Goal: Find specific page/section

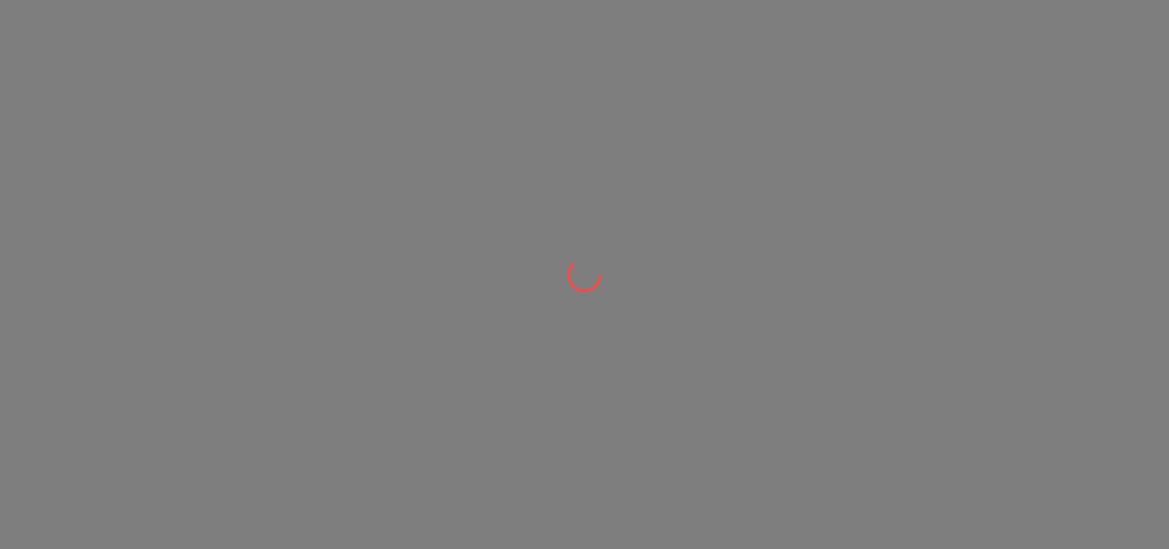
click at [613, 392] on div at bounding box center [584, 274] width 1169 height 549
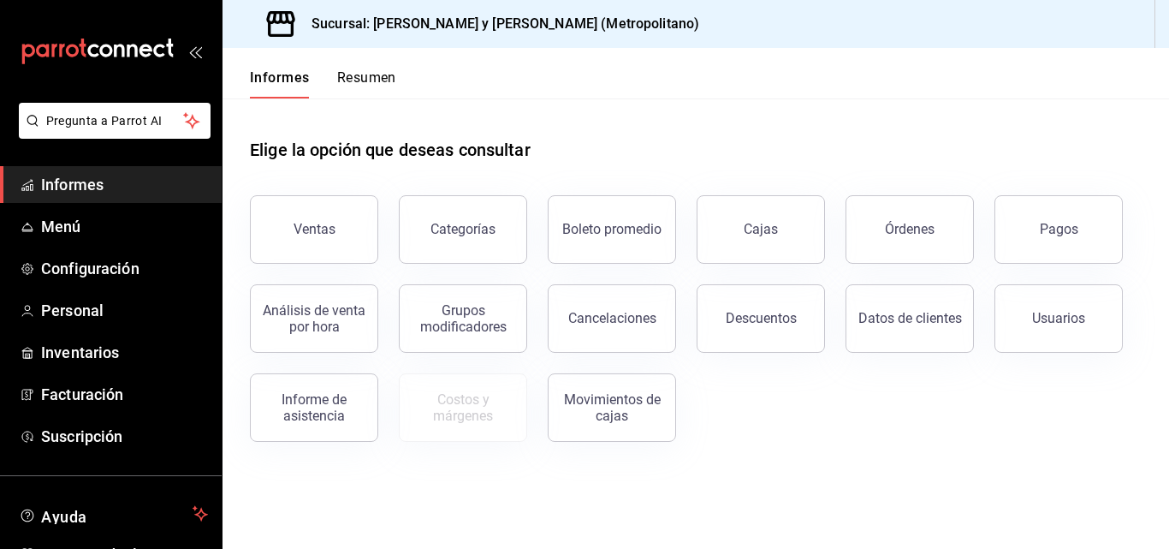
click at [940, 444] on div "Elige la opción que deseas consultar Ventas Categorías Boleto promedio Cajas Ór…" at bounding box center [696, 283] width 947 height 371
click at [978, 416] on div "Ventas Categorías Boleto promedio Cajas Órdenes Pagos Análisis de venta por hor…" at bounding box center [685, 308] width 912 height 267
drag, startPoint x: 899, startPoint y: 468, endPoint x: 754, endPoint y: 466, distance: 144.7
click at [754, 466] on div "Elige la opción que deseas consultar Ventas Categorías Boleto promedio Cajas Ór…" at bounding box center [696, 283] width 947 height 371
click at [815, 314] on button "Descuentos" at bounding box center [761, 318] width 128 height 68
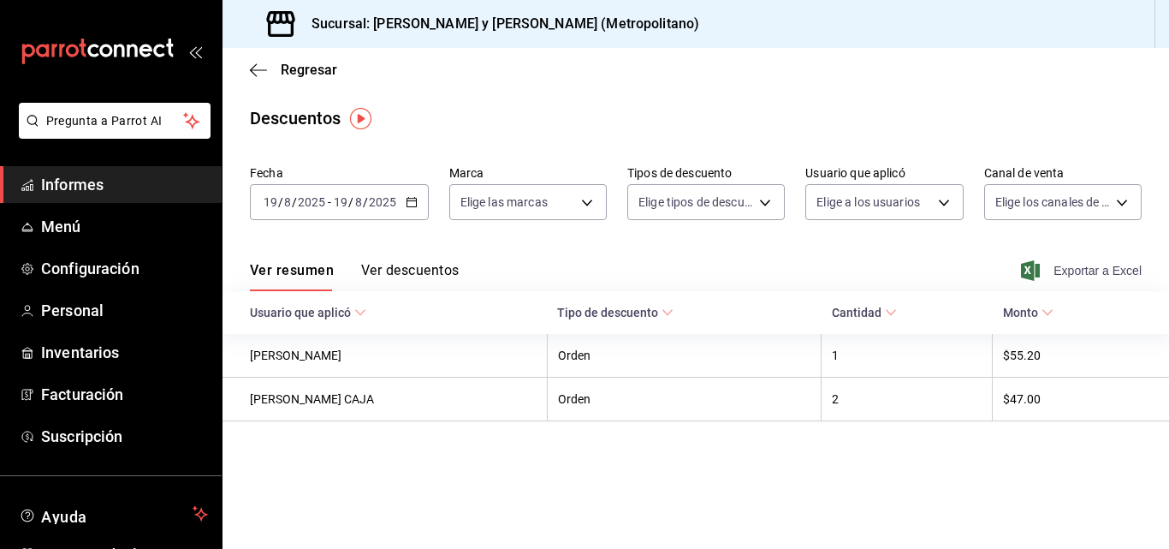
click at [1037, 268] on icon "button" at bounding box center [1030, 270] width 19 height 21
